Goal: Information Seeking & Learning: Learn about a topic

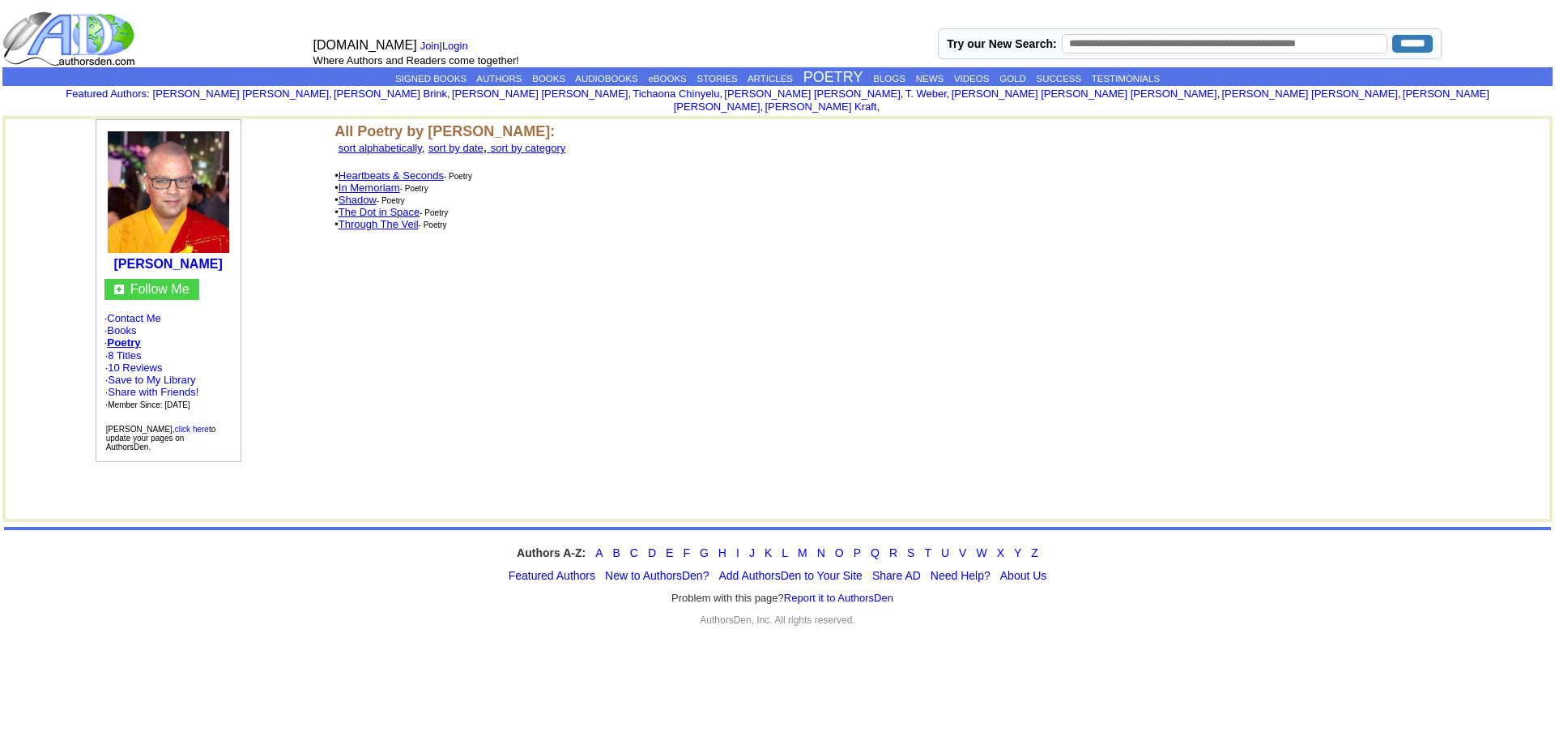
click at [382, 206] on link "The Dot in Space" at bounding box center [379, 212] width 81 height 12
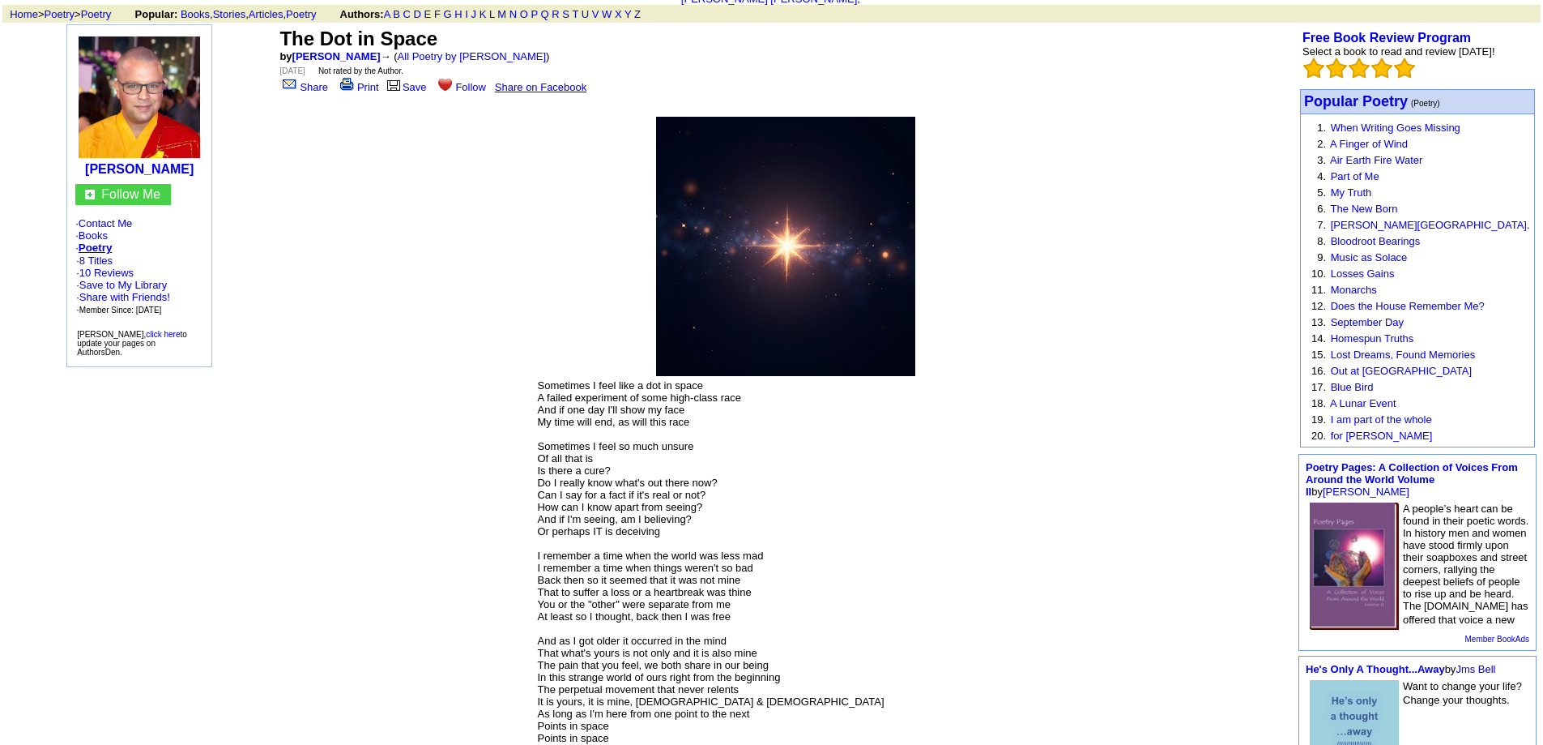
scroll to position [81, 0]
